Goal: Task Accomplishment & Management: Manage account settings

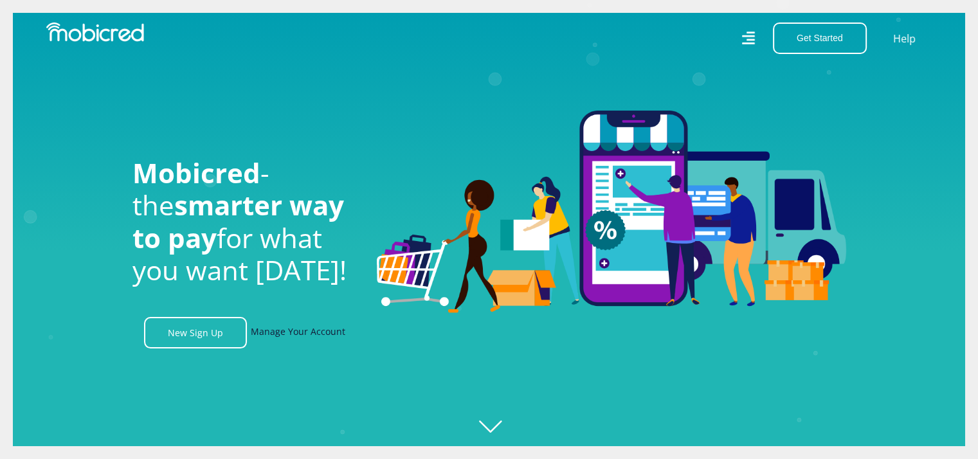
scroll to position [0, 2931]
click at [306, 337] on link "Manage Your Account" at bounding box center [298, 332] width 94 height 31
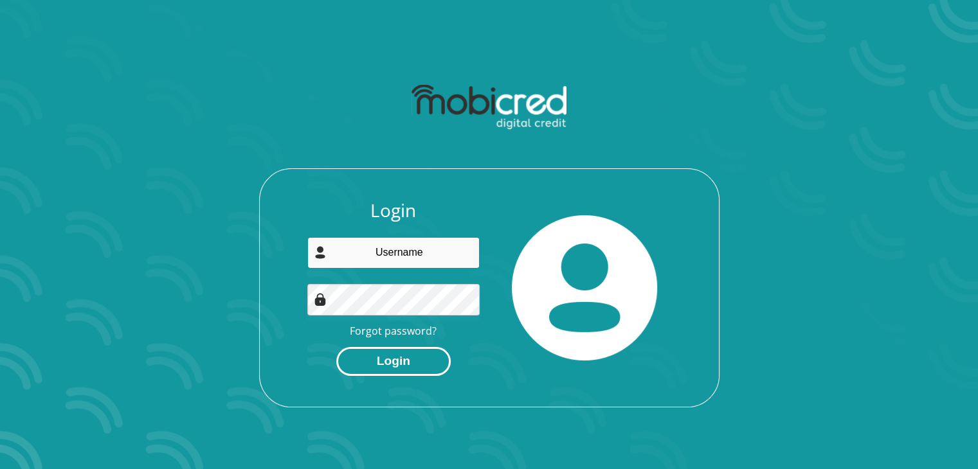
type input "mimosayokwe@gmail.com"
click at [406, 357] on button "Login" at bounding box center [393, 361] width 114 height 29
